Goal: Navigation & Orientation: Find specific page/section

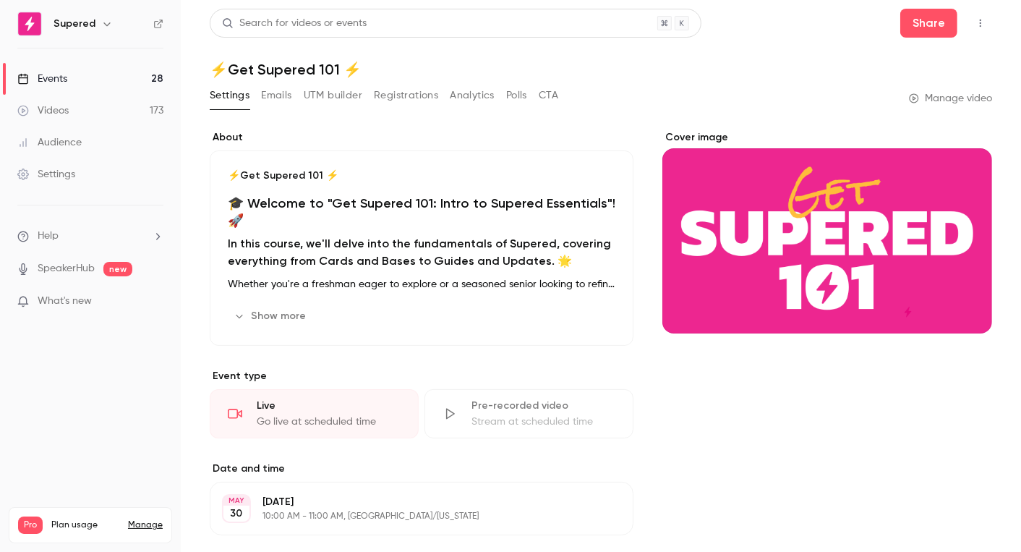
click at [82, 105] on link "Videos 173" at bounding box center [90, 111] width 181 height 32
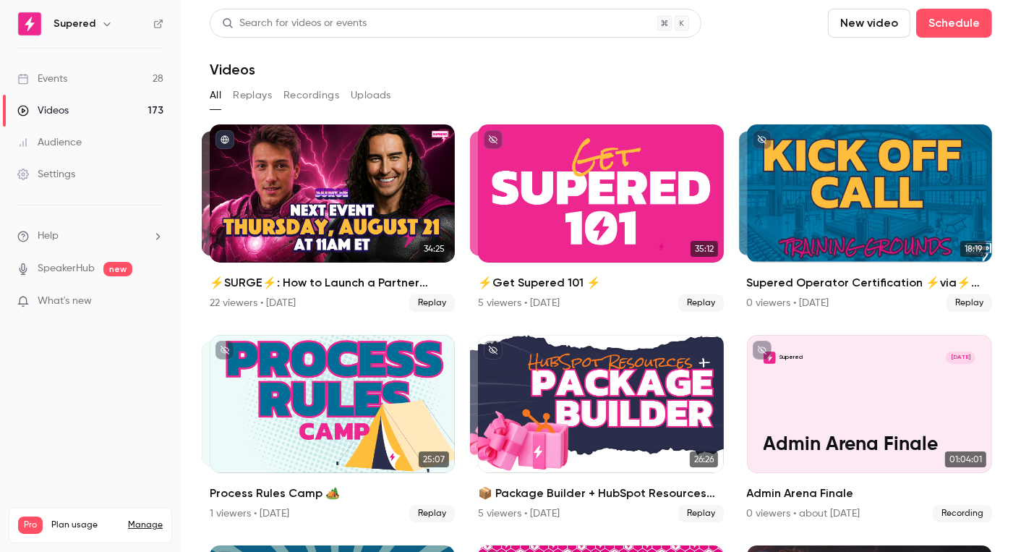
click at [95, 80] on link "Events 28" at bounding box center [90, 79] width 181 height 32
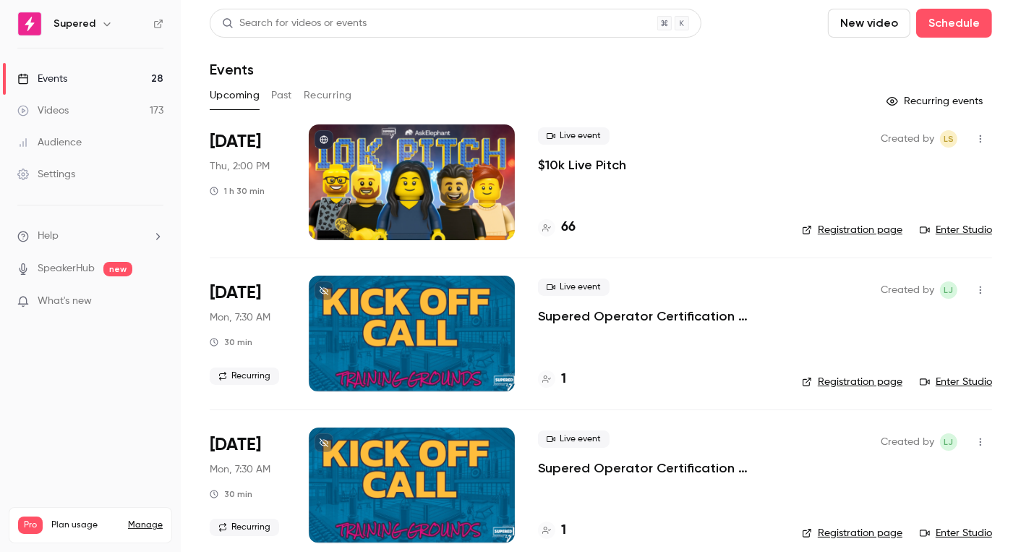
click at [880, 231] on link "Registration page" at bounding box center [852, 230] width 101 height 14
